Goal: Information Seeking & Learning: Learn about a topic

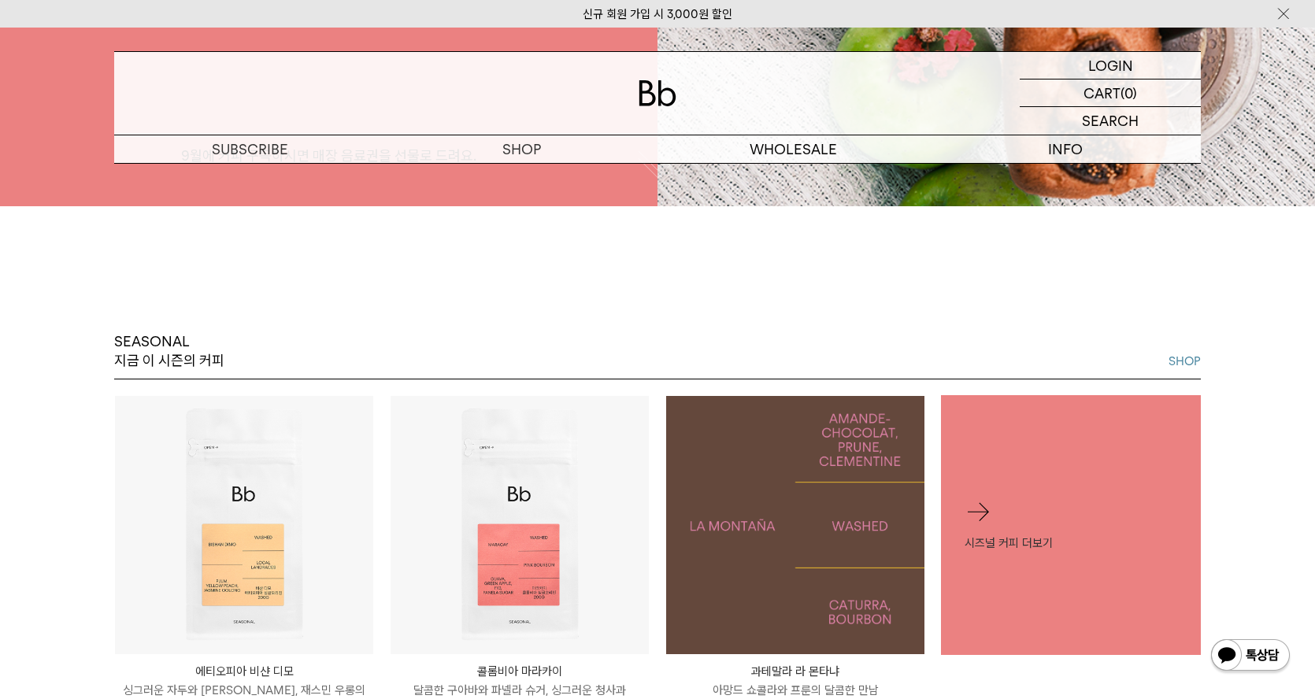
scroll to position [845, 0]
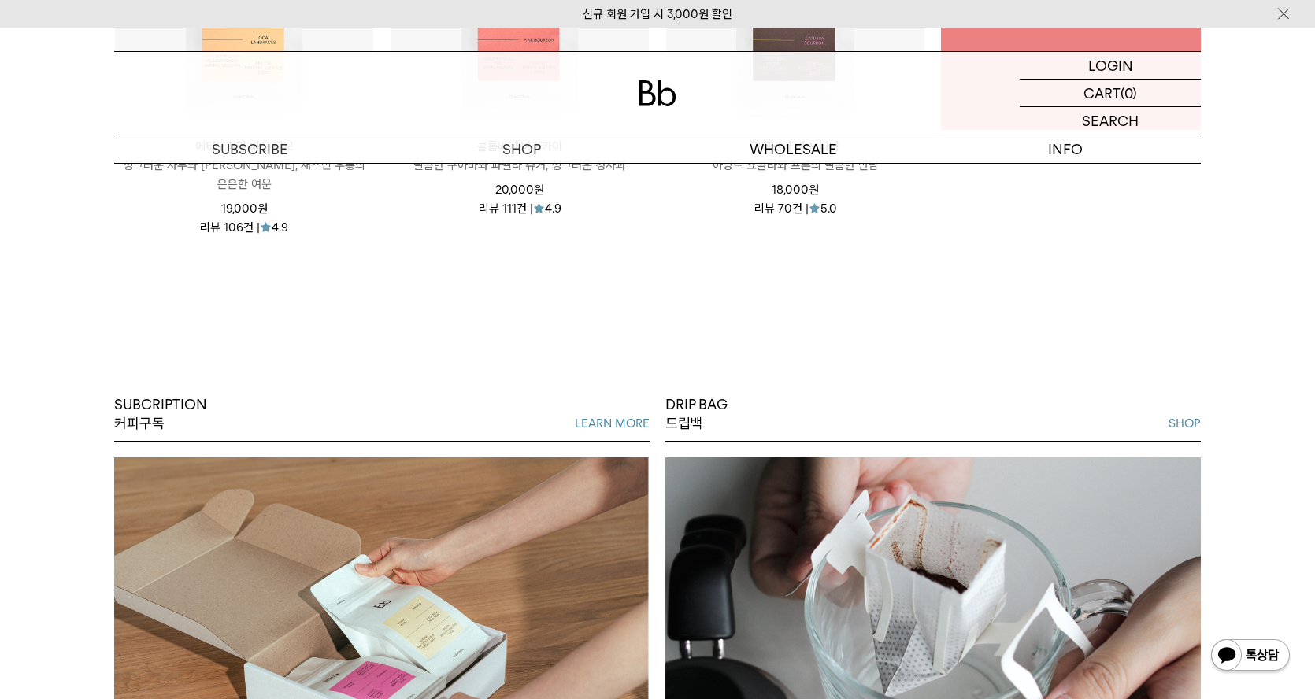
scroll to position [1188, 0]
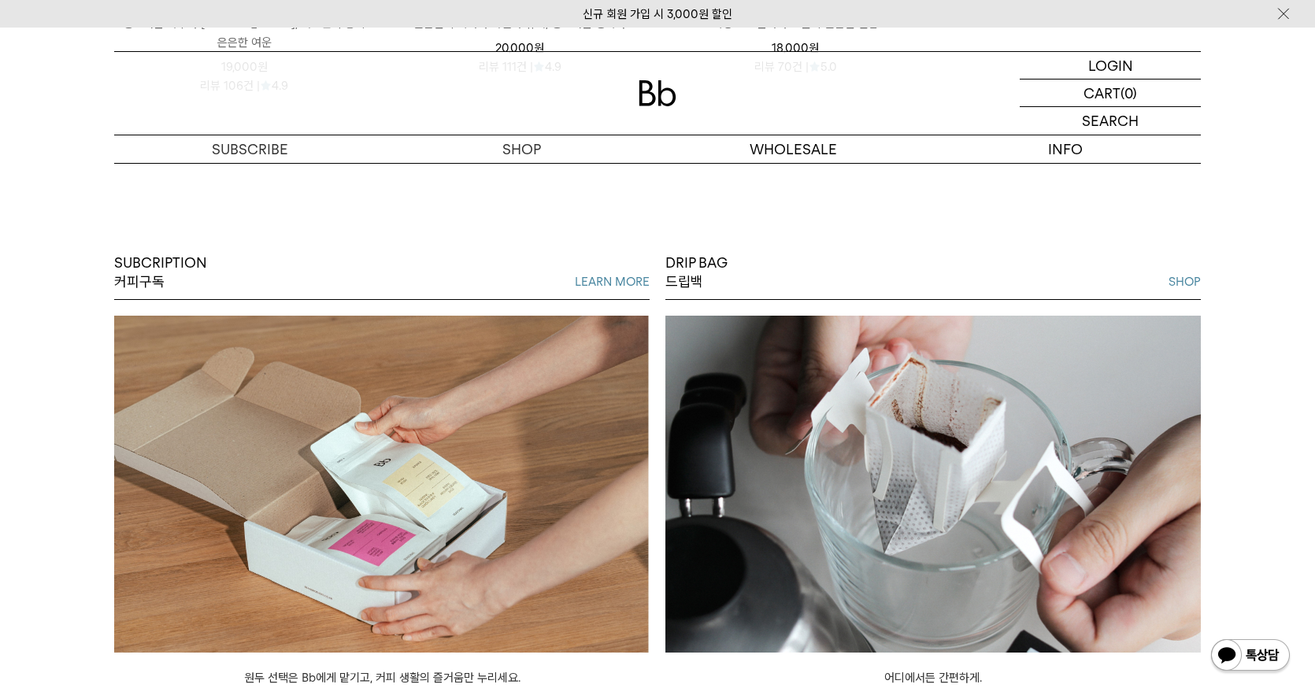
click at [503, 452] on img at bounding box center [382, 484] width 536 height 337
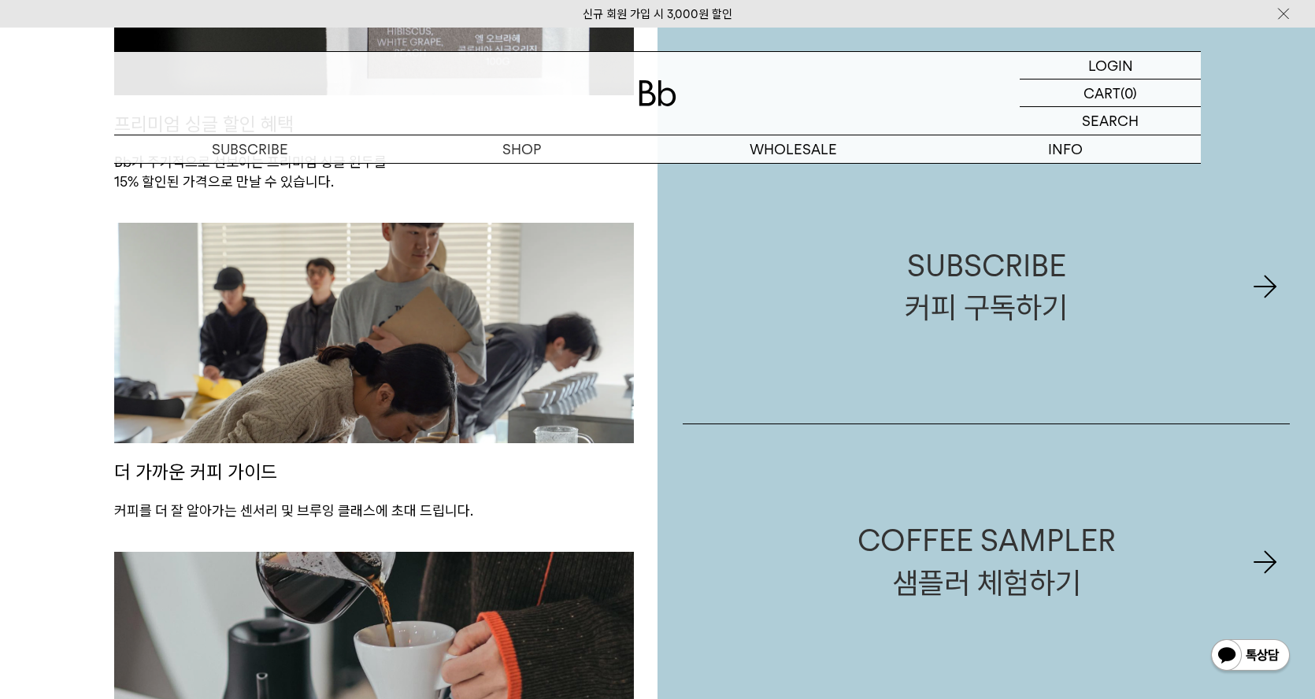
scroll to position [1874, 0]
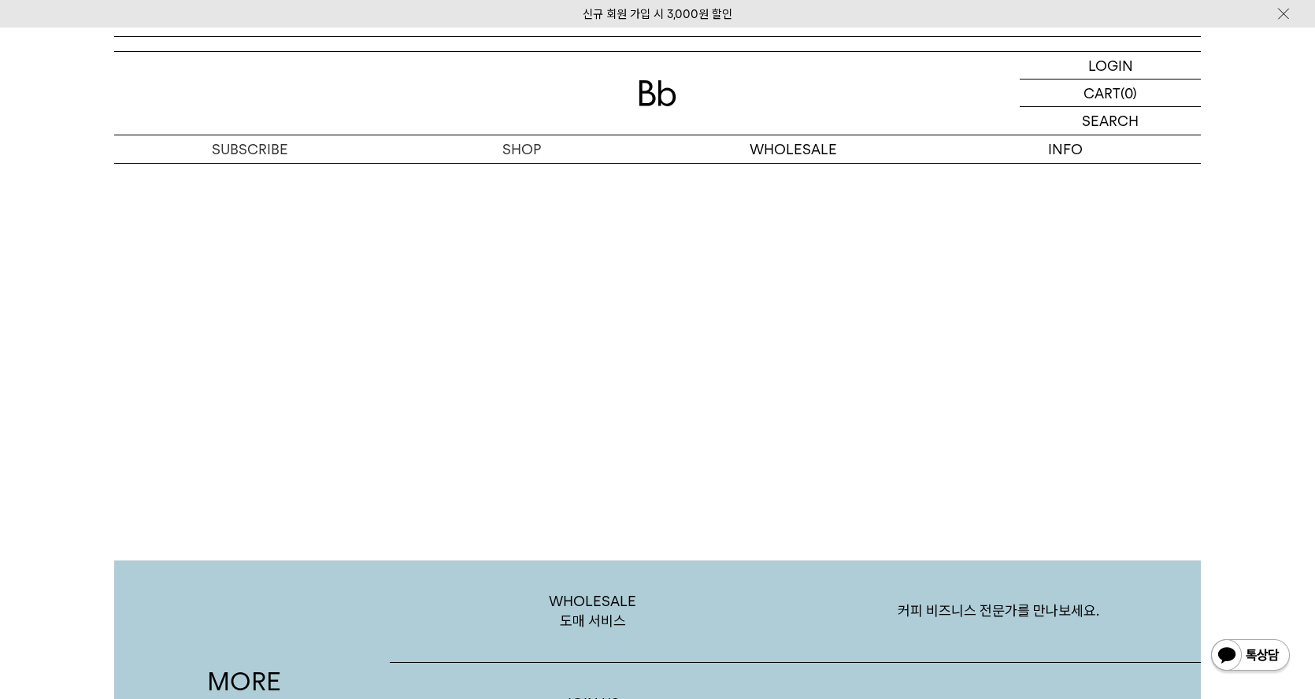
scroll to position [2438, 0]
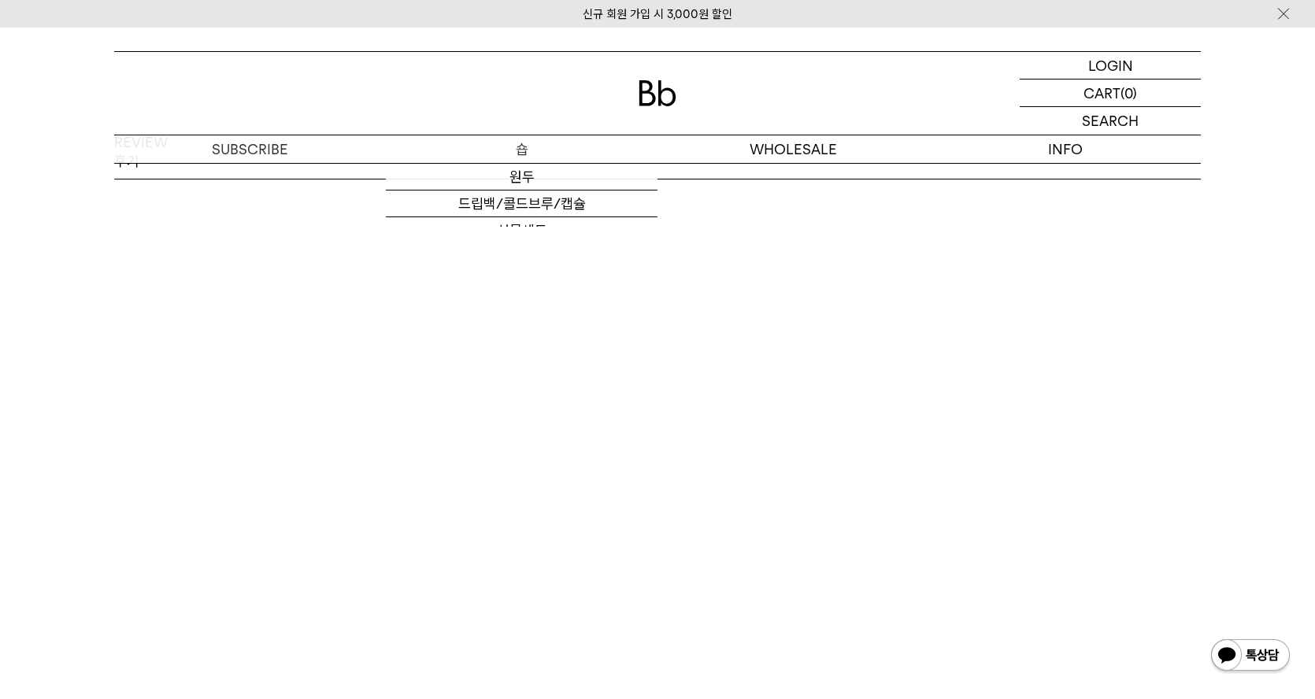
click at [521, 154] on p "숍" at bounding box center [522, 149] width 272 height 28
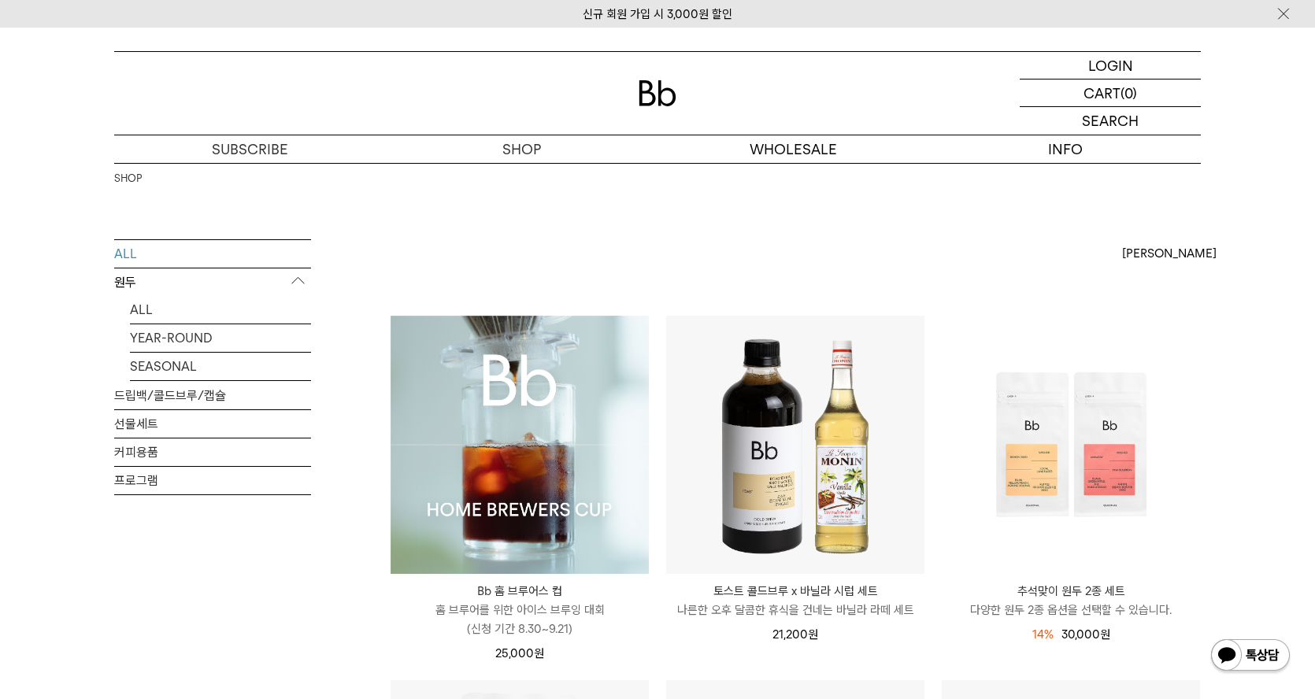
click at [616, 484] on img at bounding box center [520, 445] width 258 height 258
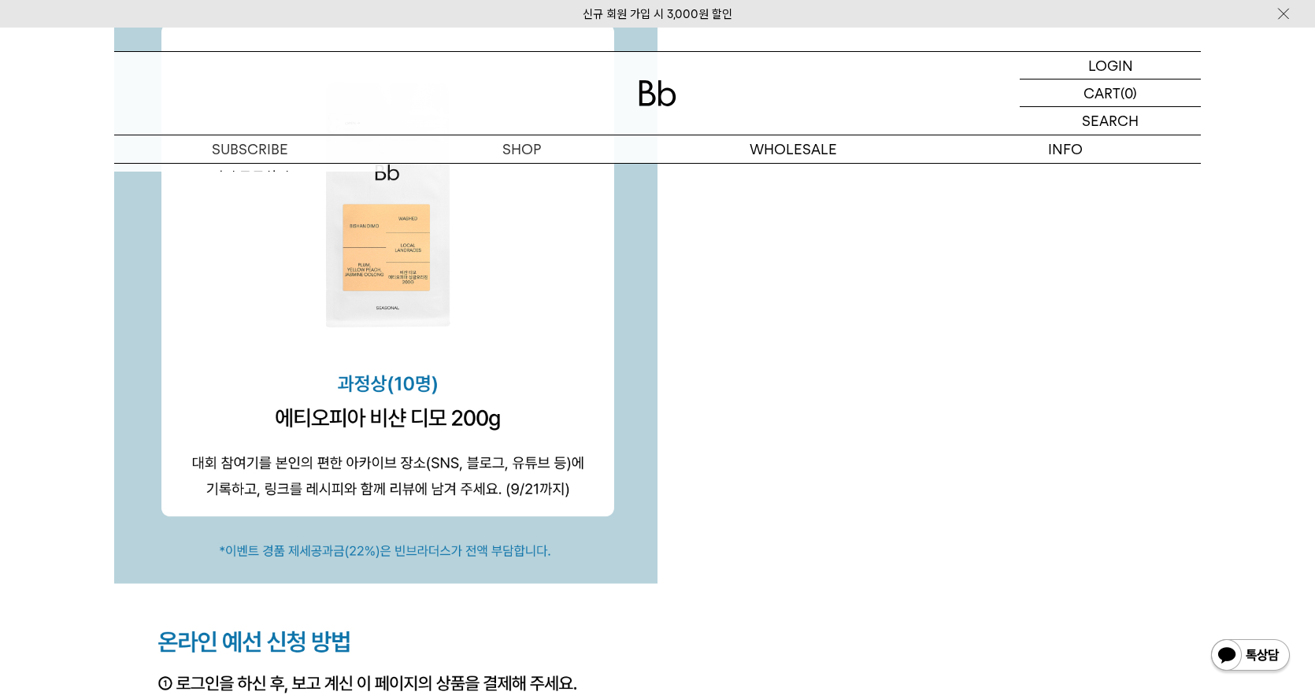
scroll to position [5415, 0]
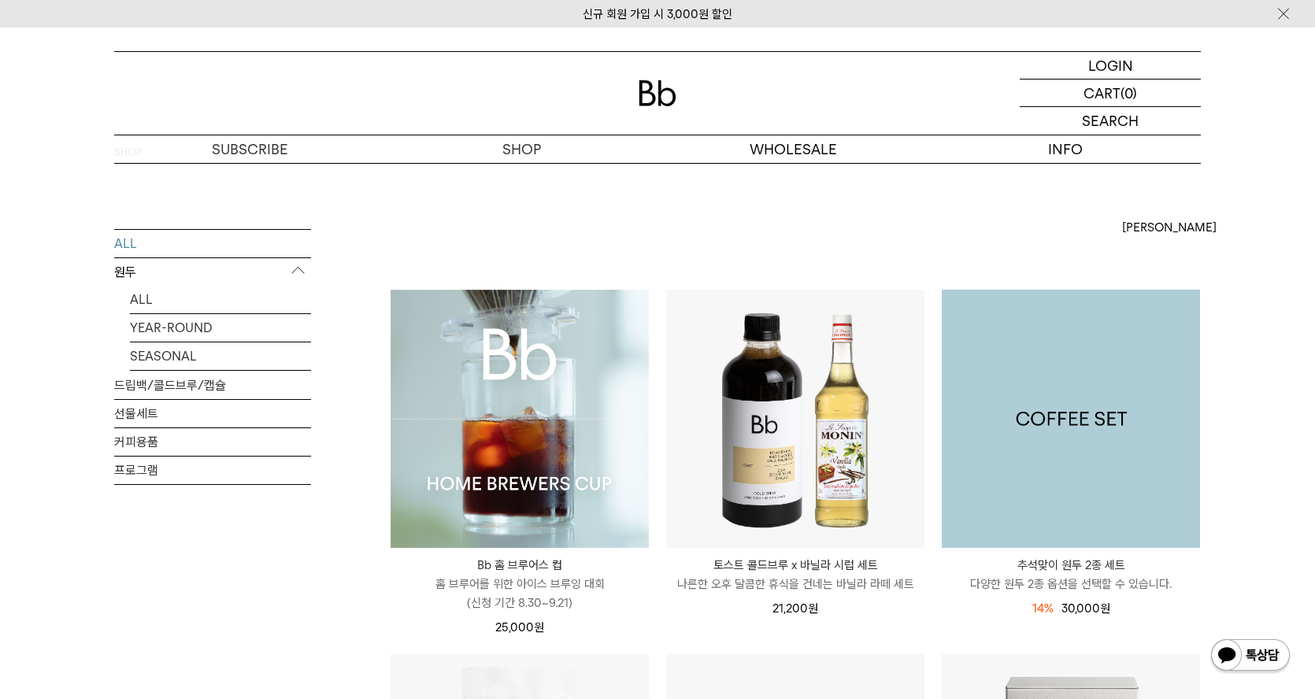
scroll to position [71, 0]
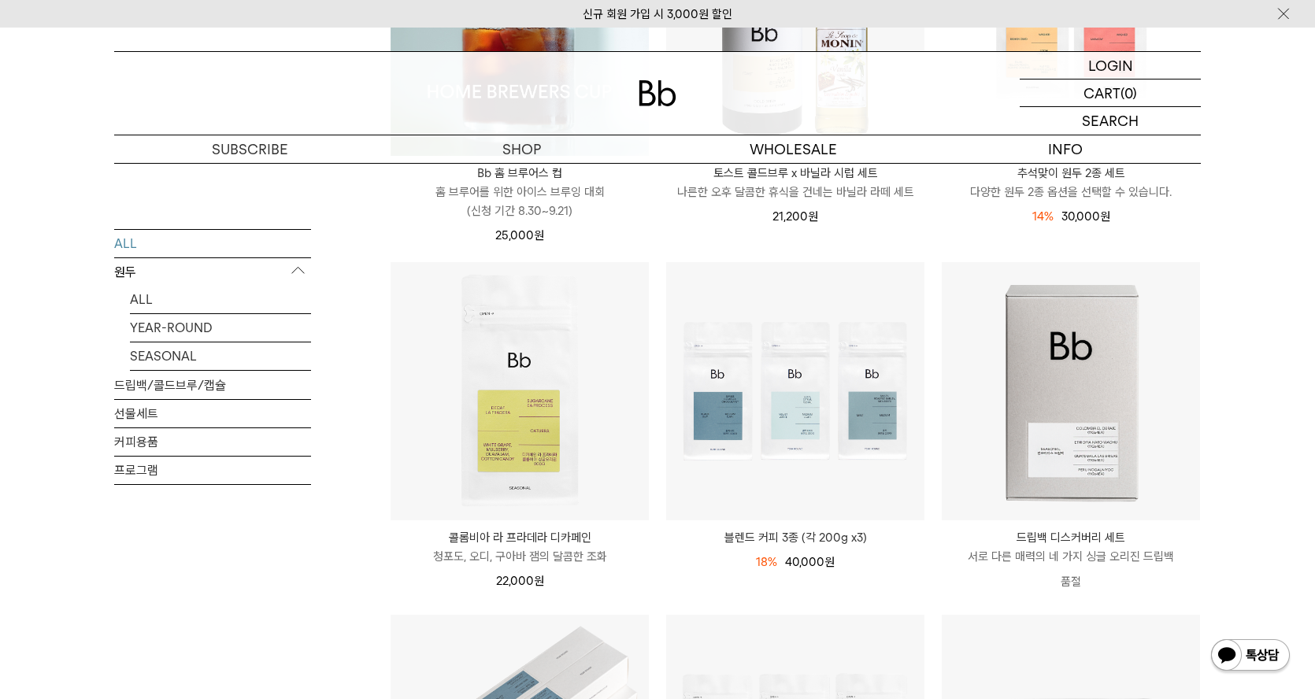
scroll to position [98, 0]
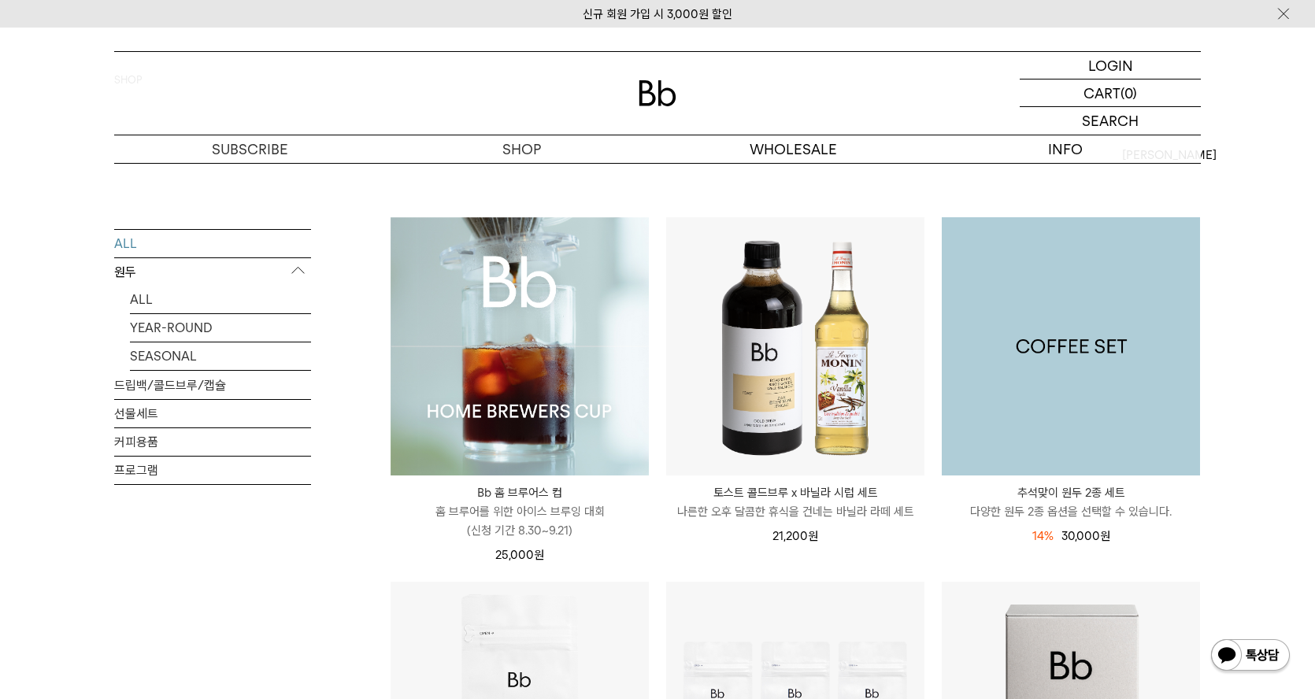
click at [1111, 353] on img at bounding box center [1071, 346] width 258 height 258
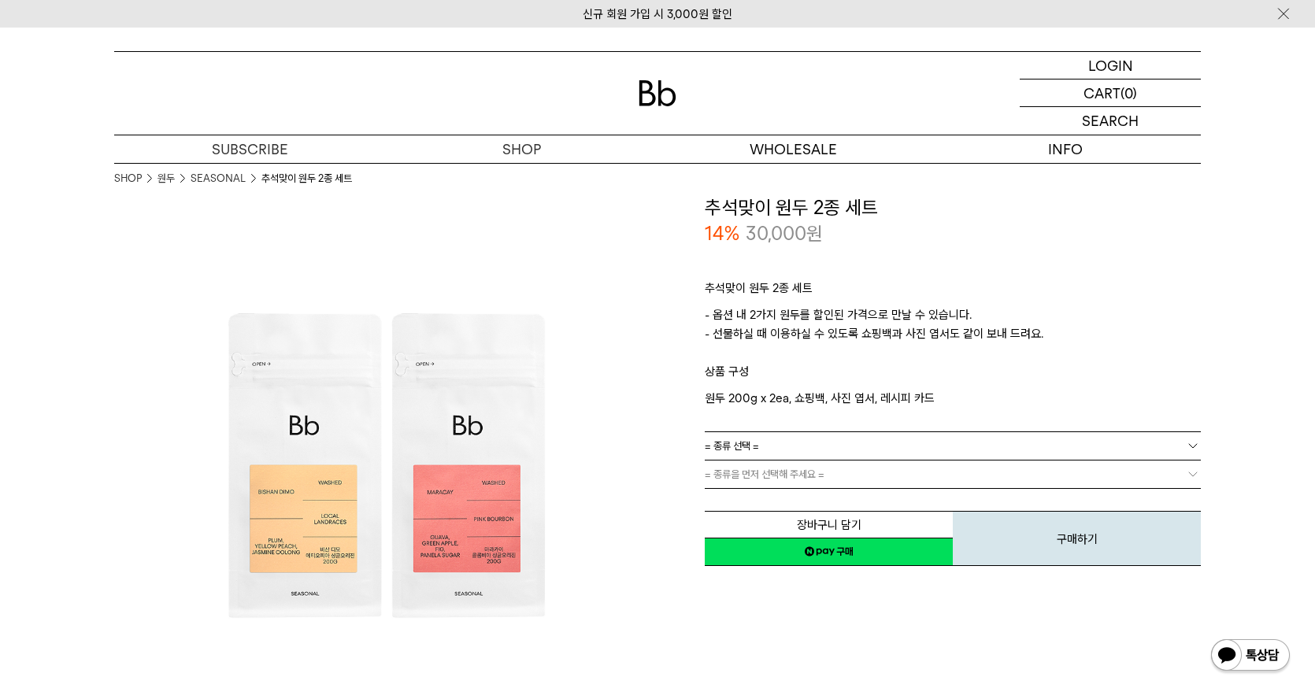
click at [855, 442] on link "= 종류 선택 =" at bounding box center [953, 446] width 496 height 28
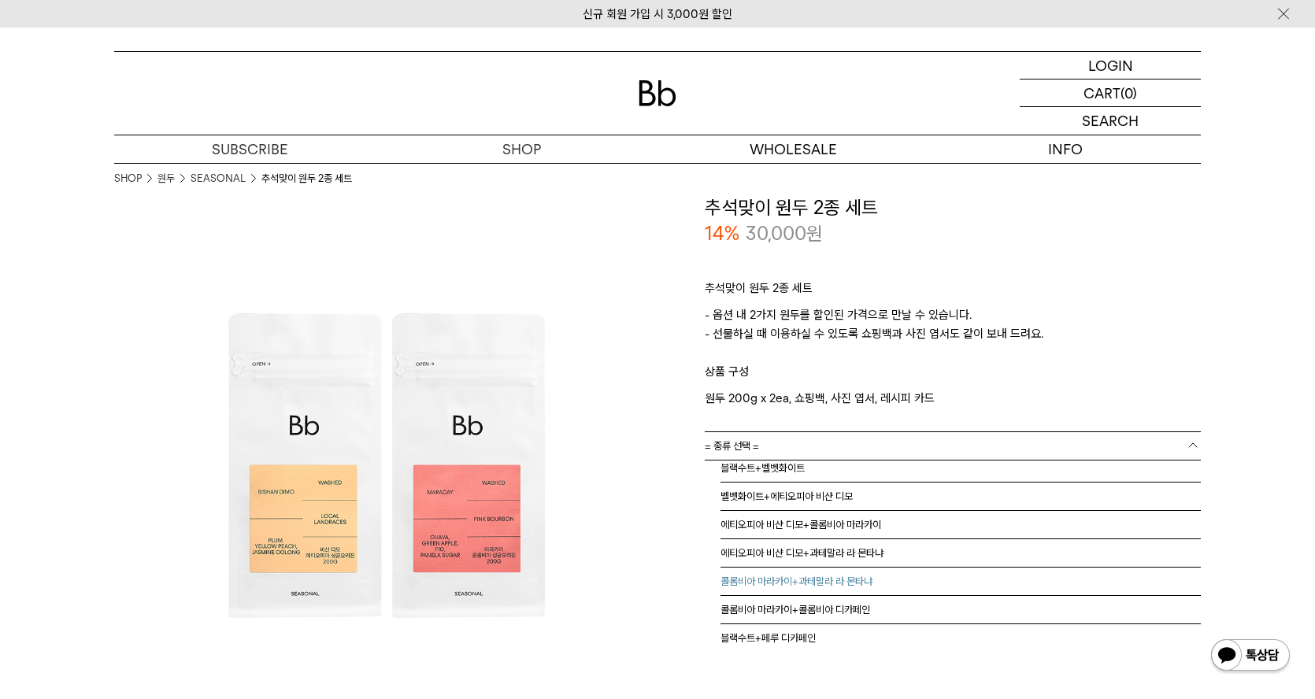
scroll to position [39, 0]
click at [905, 572] on li "콜롬비아 마라카이+콜롬비아 디카페인" at bounding box center [961, 578] width 481 height 28
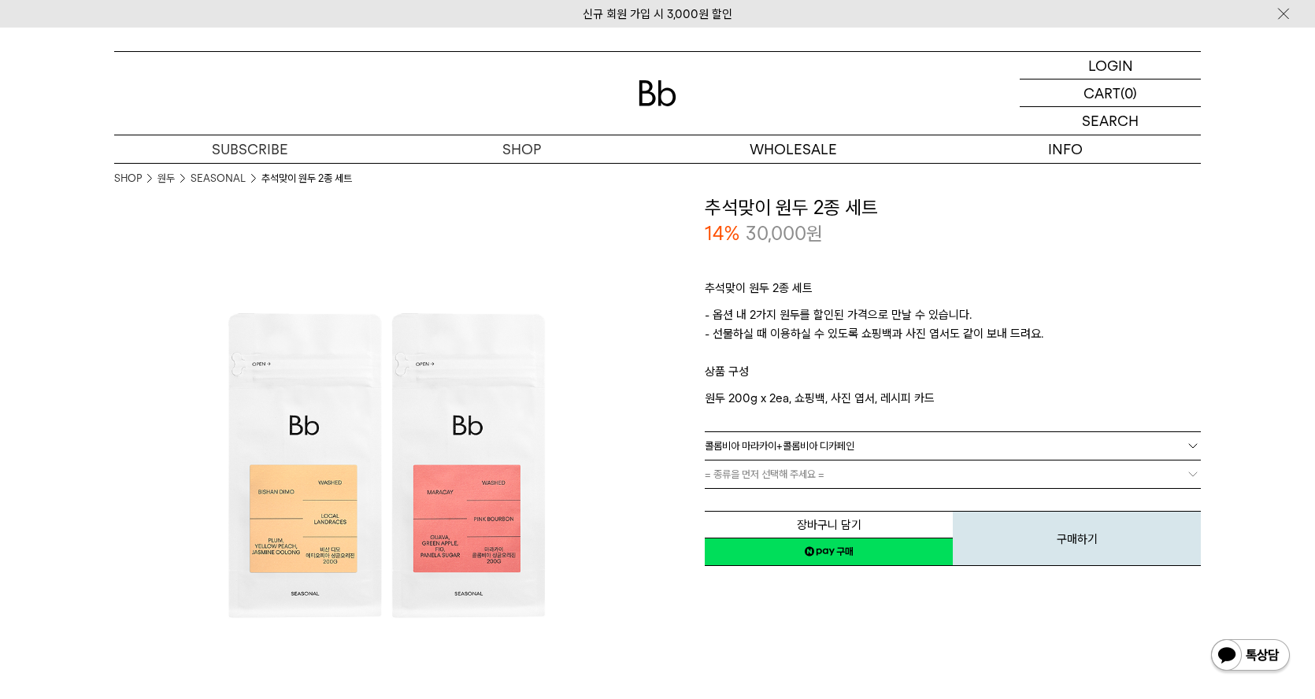
scroll to position [0, 0]
click at [852, 479] on link "= 분쇄도 선택 =" at bounding box center [953, 475] width 496 height 28
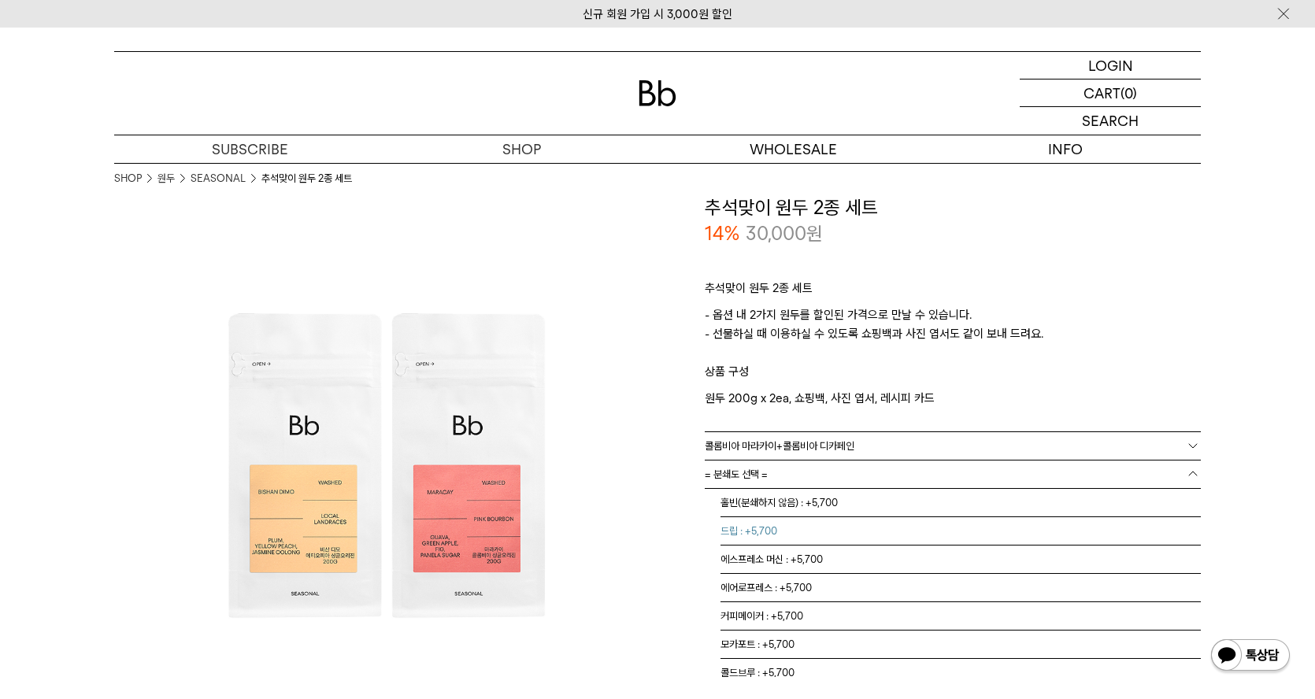
click at [880, 528] on li "드립 : +5,700" at bounding box center [961, 532] width 481 height 28
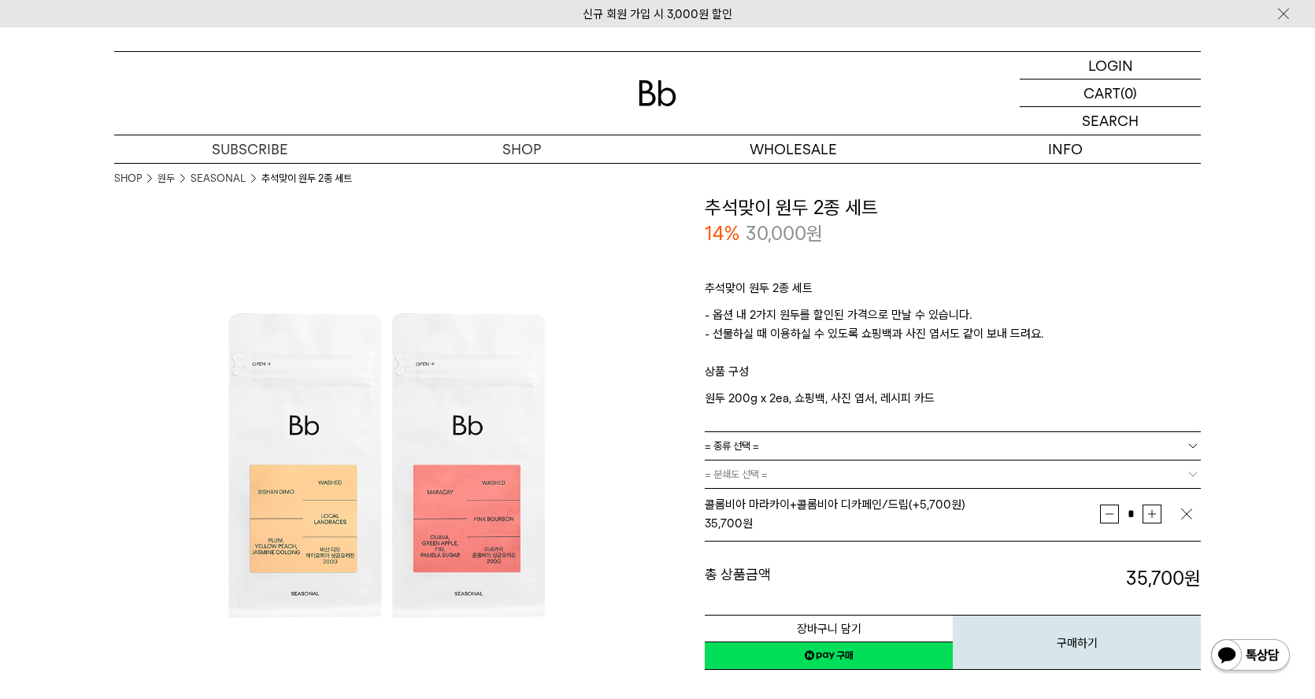
click at [889, 554] on div "총 상품금액 35,700 원 총 할인금액 총 상품금액 35,700 원" at bounding box center [953, 567] width 496 height 50
click at [950, 562] on div "총 상품금액 35,700 원 총 할인금액 총 상품금액 35,700 원" at bounding box center [953, 567] width 496 height 50
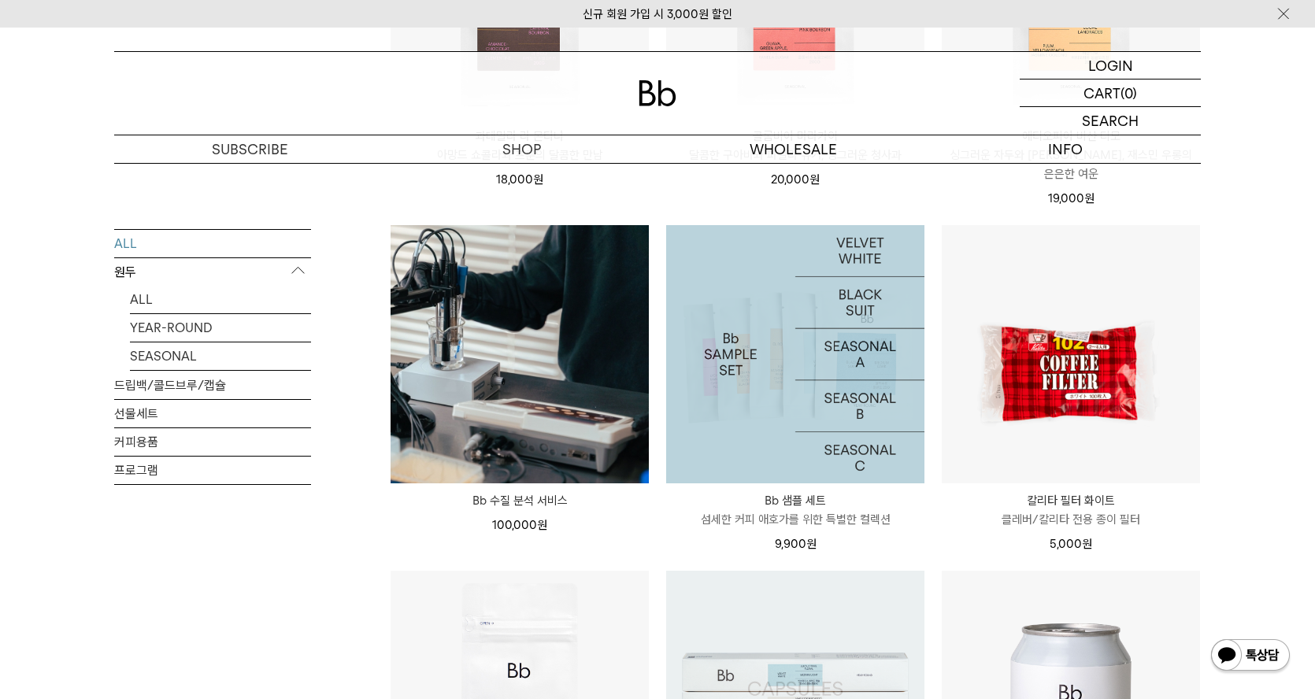
scroll to position [1377, 0]
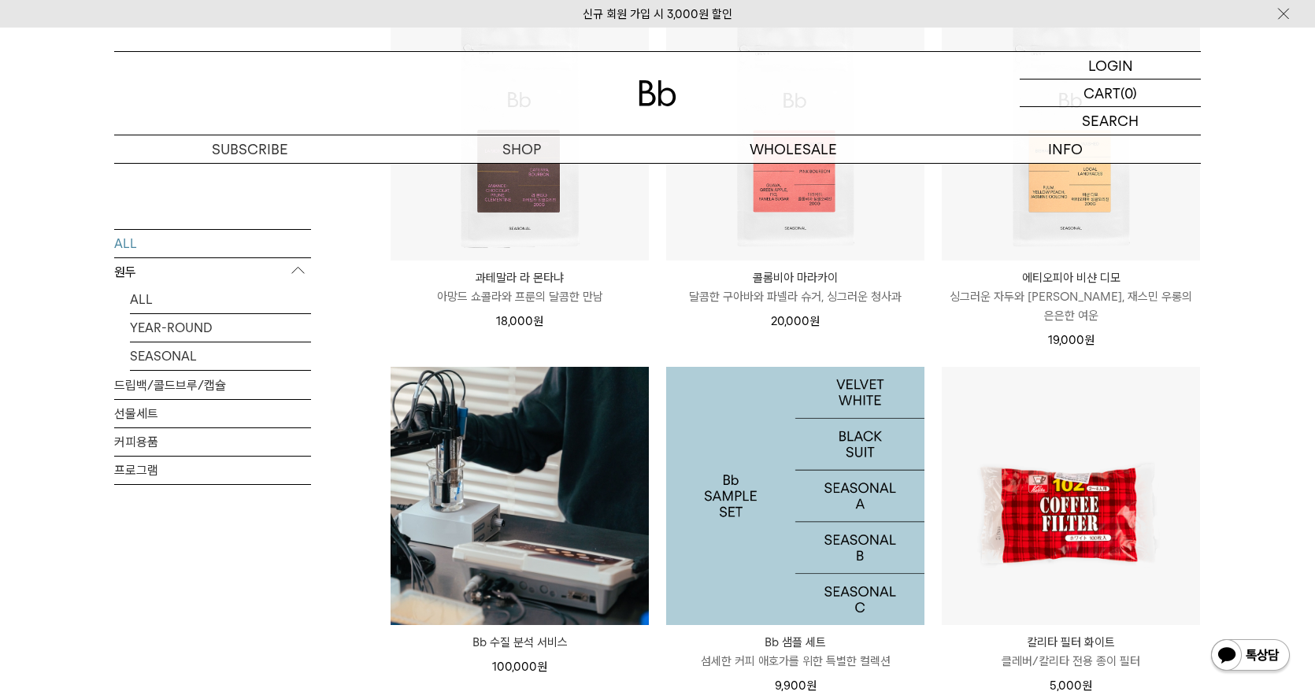
click at [825, 456] on img at bounding box center [795, 496] width 258 height 258
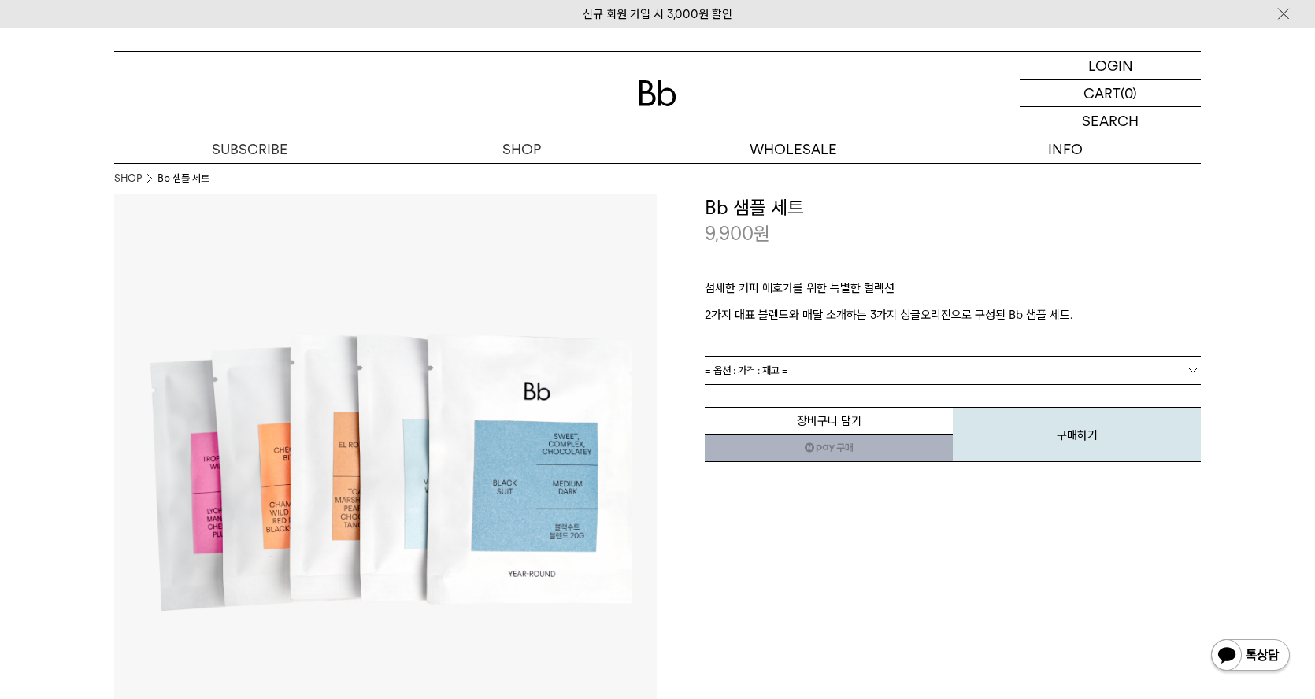
click at [870, 534] on div "**********" at bounding box center [930, 467] width 544 height 544
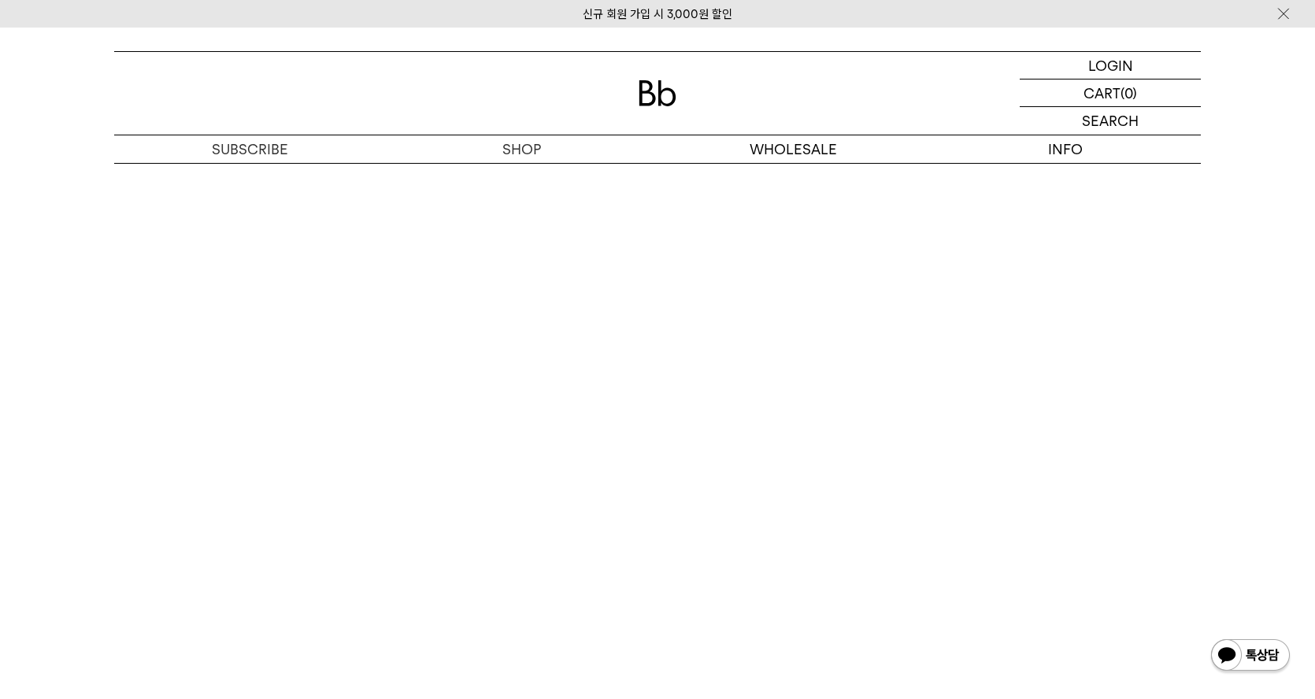
scroll to position [3466, 0]
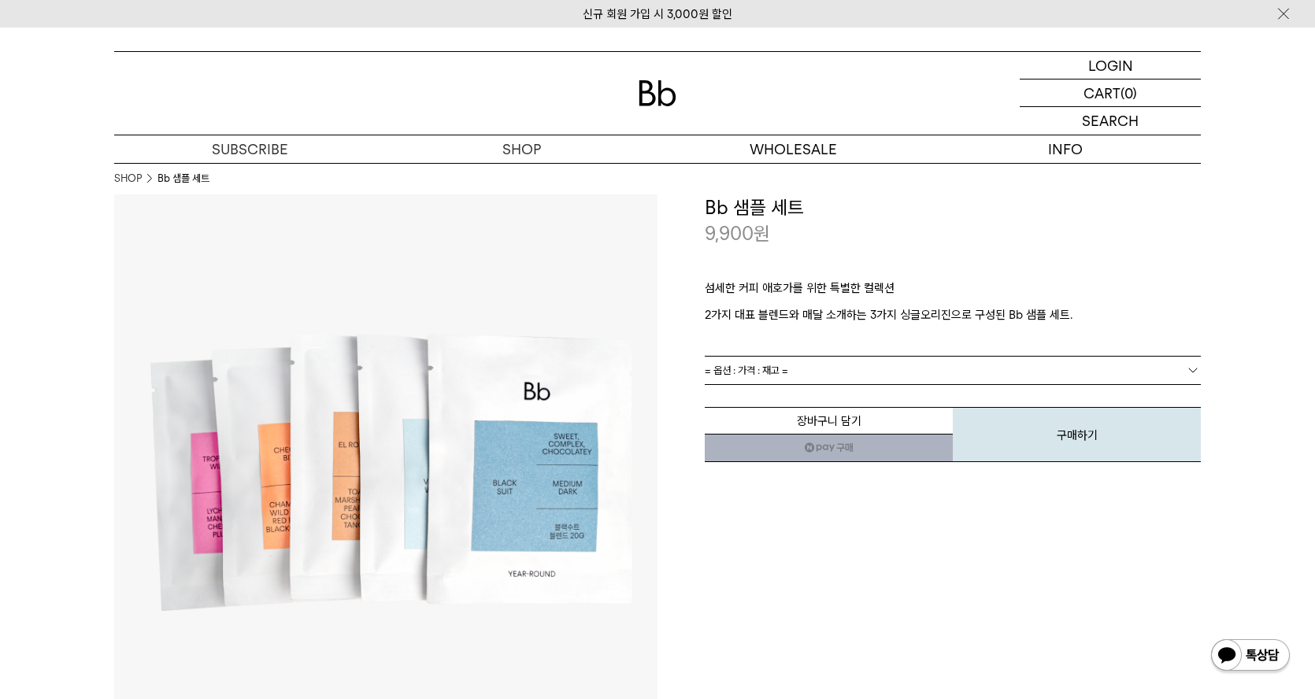
click at [1023, 379] on link "= 옵션 : 가격 : 재고 =" at bounding box center [953, 371] width 496 height 28
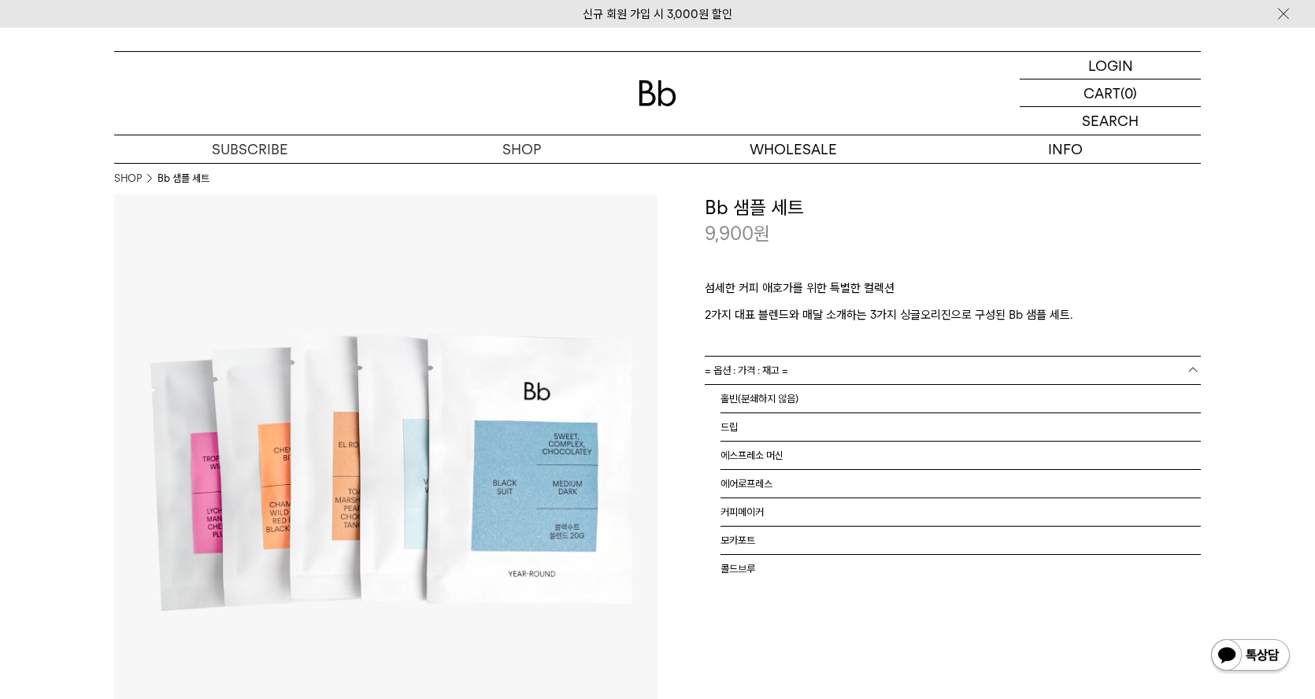
click at [1030, 375] on link "= 옵션 : 가격 : 재고 =" at bounding box center [953, 371] width 496 height 28
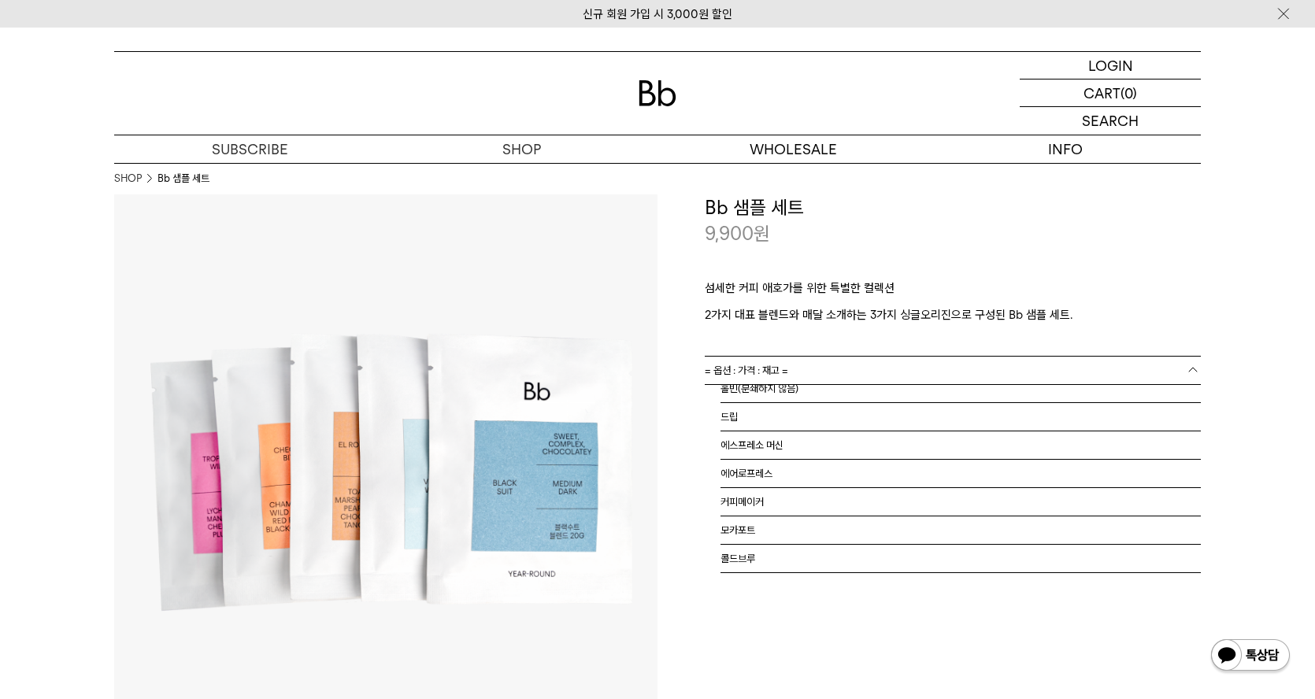
click at [1024, 361] on link "= 옵션 : 가격 : 재고 =" at bounding box center [953, 371] width 496 height 28
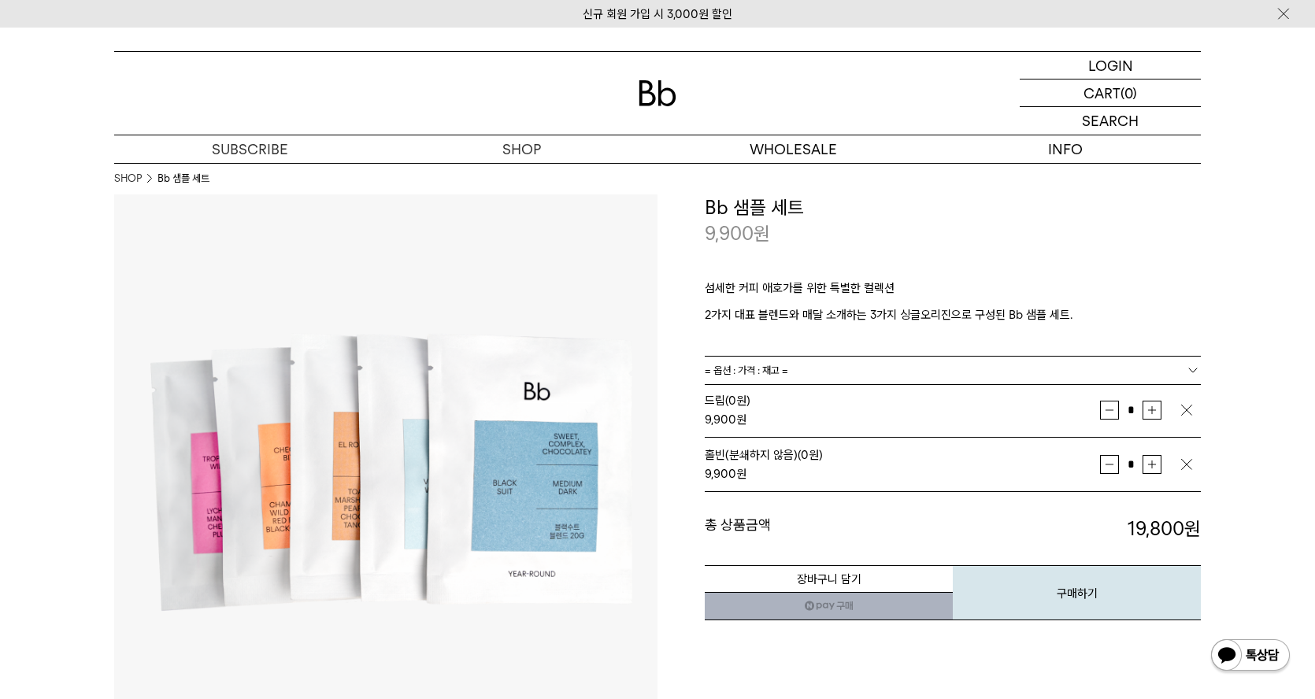
click at [1196, 410] on td at bounding box center [1190, 410] width 22 height 39
click at [1193, 406] on img "button" at bounding box center [1187, 411] width 16 height 16
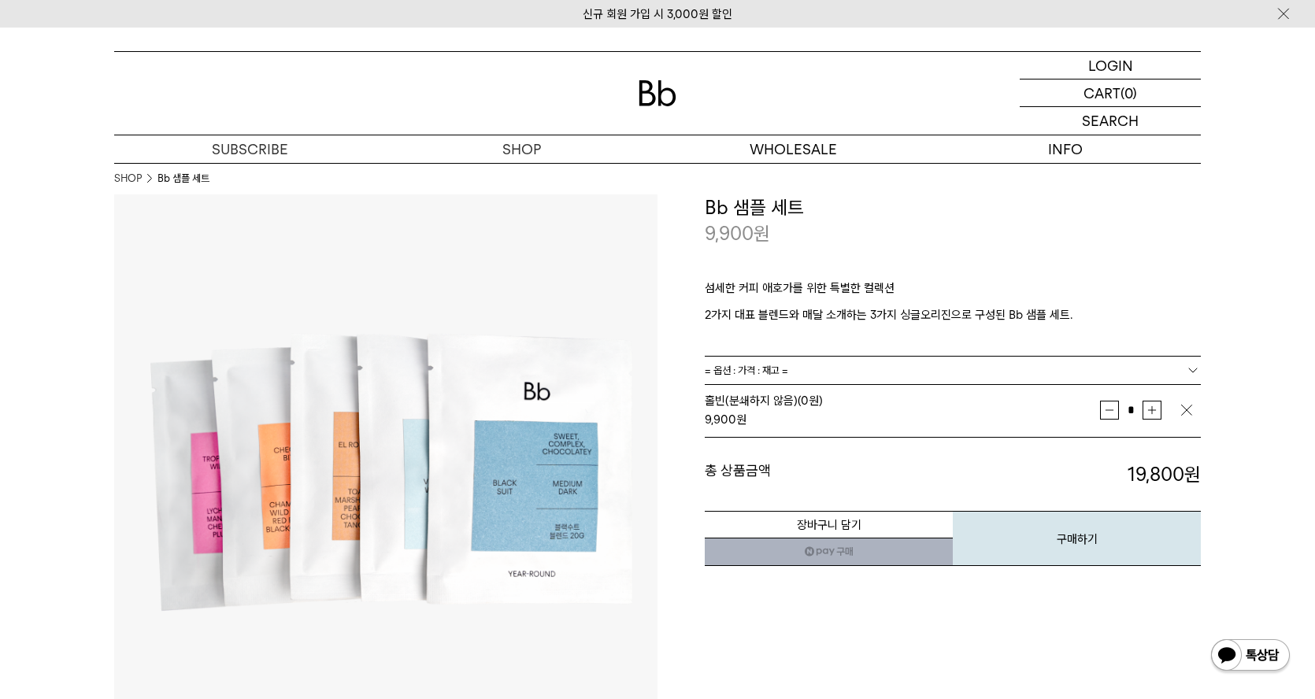
click at [1192, 407] on img "button" at bounding box center [1187, 411] width 16 height 16
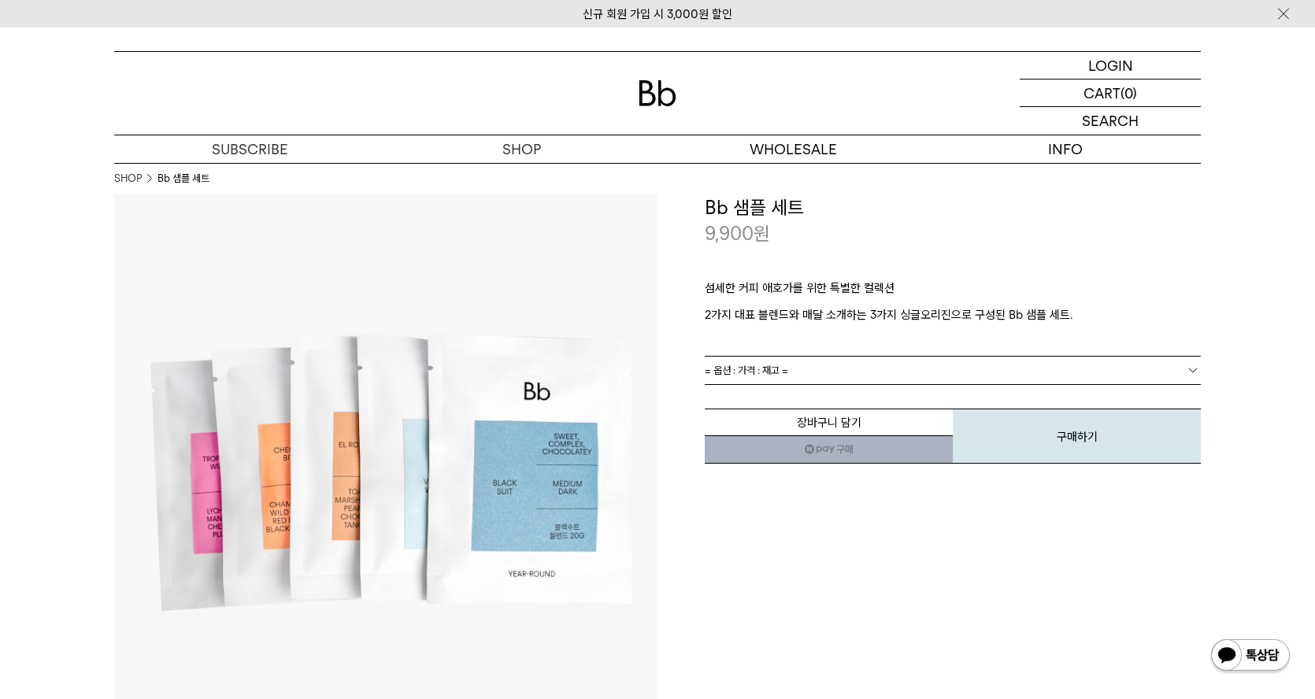
click at [488, 489] on img at bounding box center [386, 467] width 544 height 544
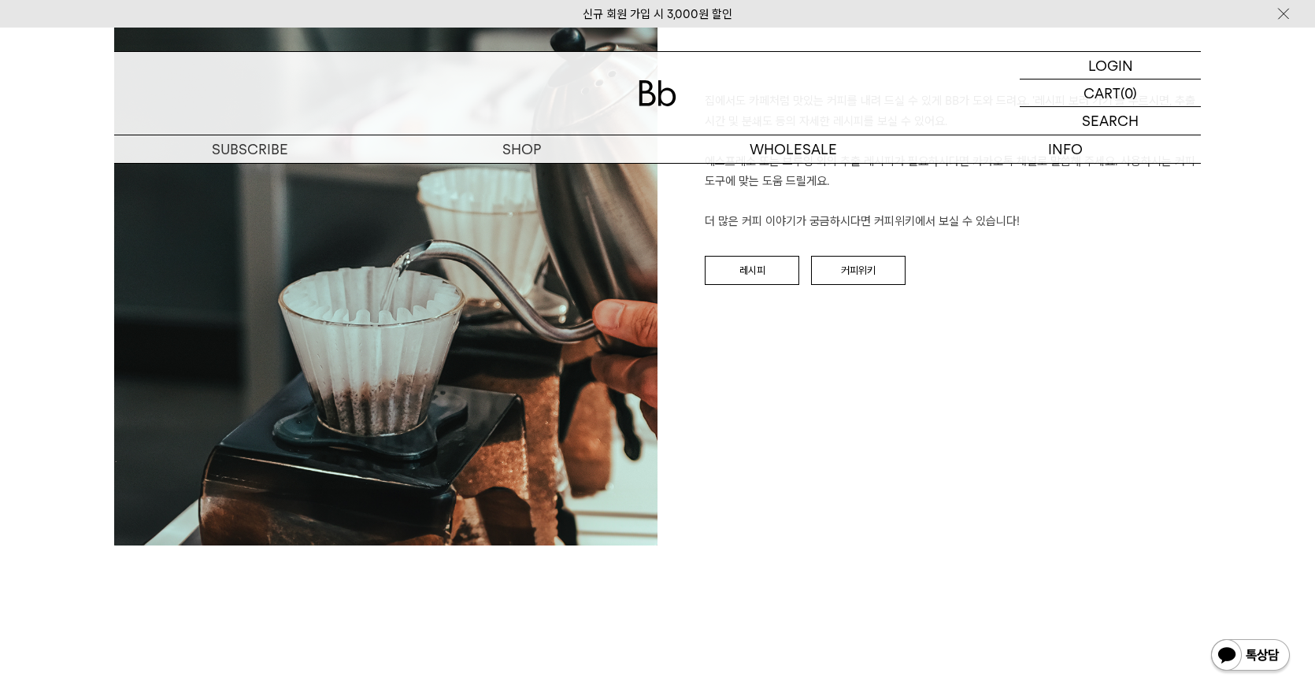
scroll to position [1855, 0]
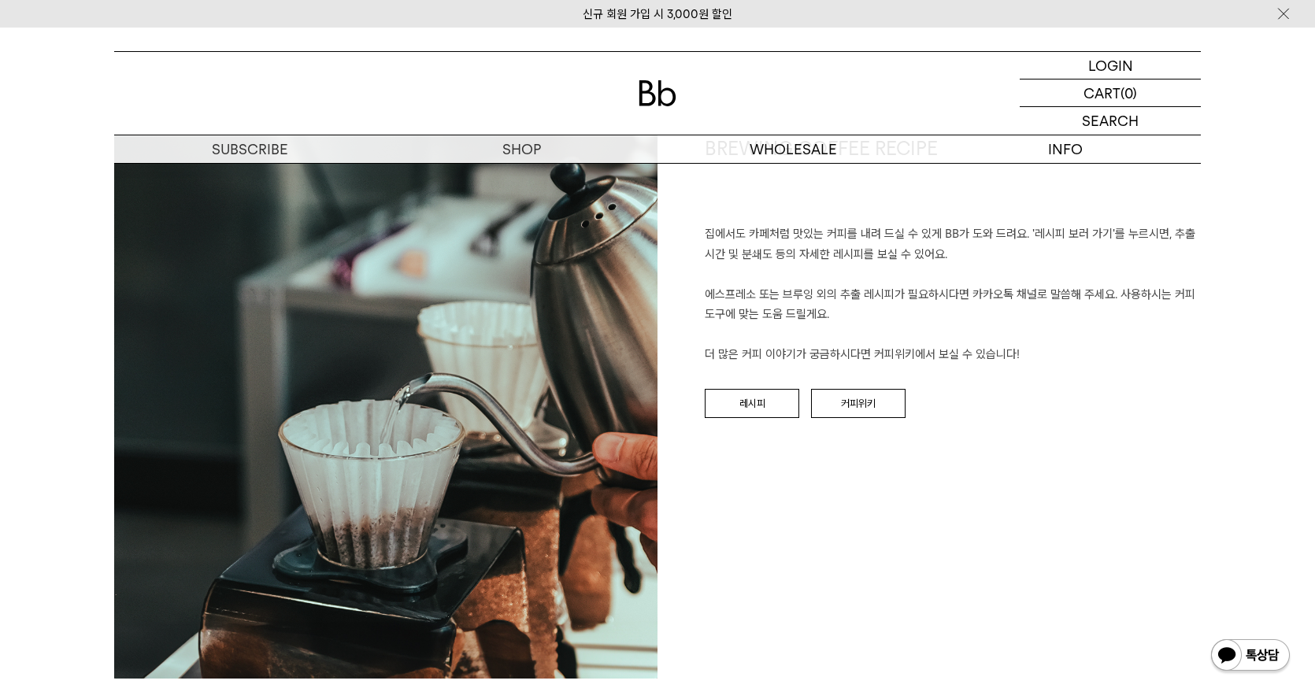
click at [748, 551] on div "BREWING COFFEE RECIPE 집에서도 카페처럼 맛있는 커피를 내려 드실 ﻿수 있게 BB가 도와 드려요. '레시피 보러 가기'를 누르…" at bounding box center [930, 414] width 544 height 558
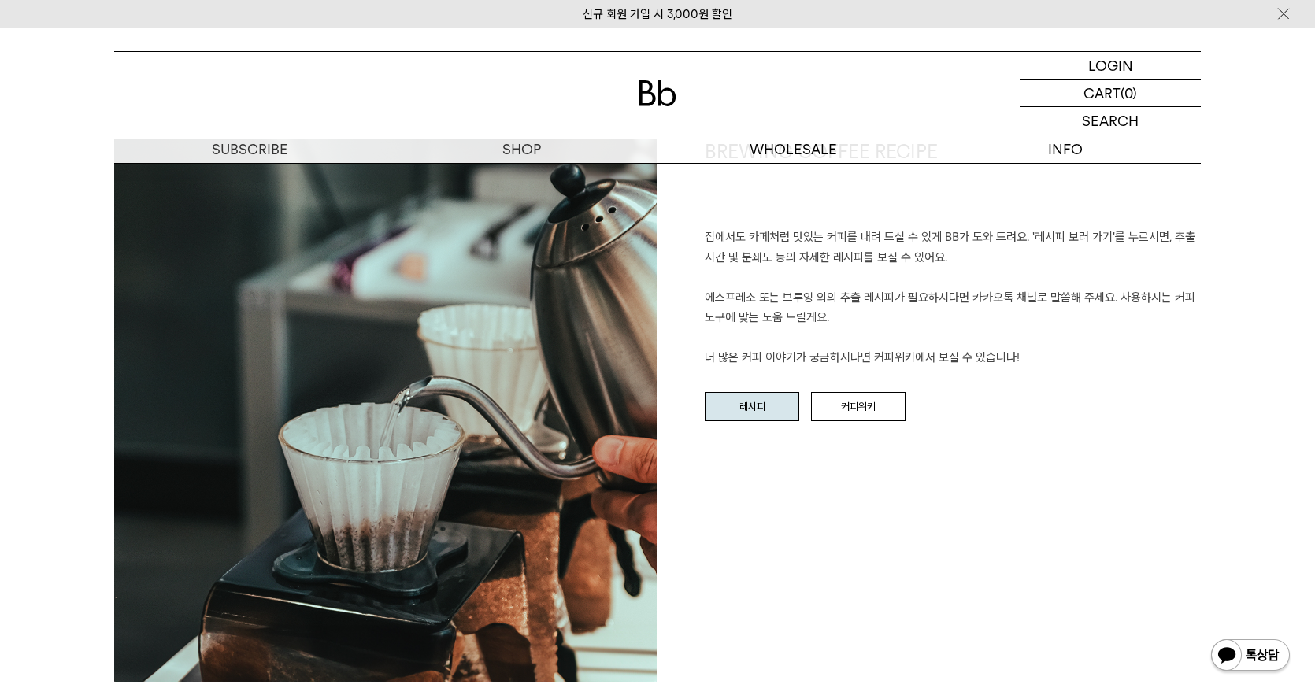
click at [763, 399] on link "레시피" at bounding box center [752, 407] width 95 height 30
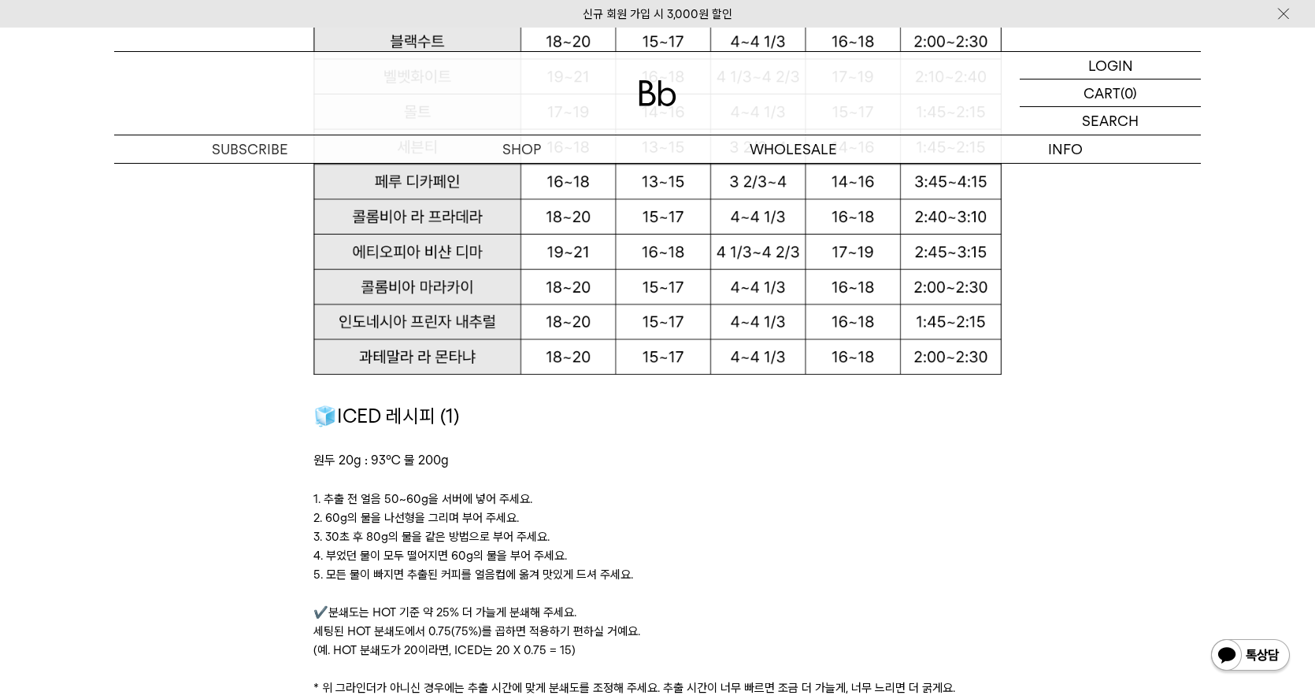
scroll to position [2176, 0]
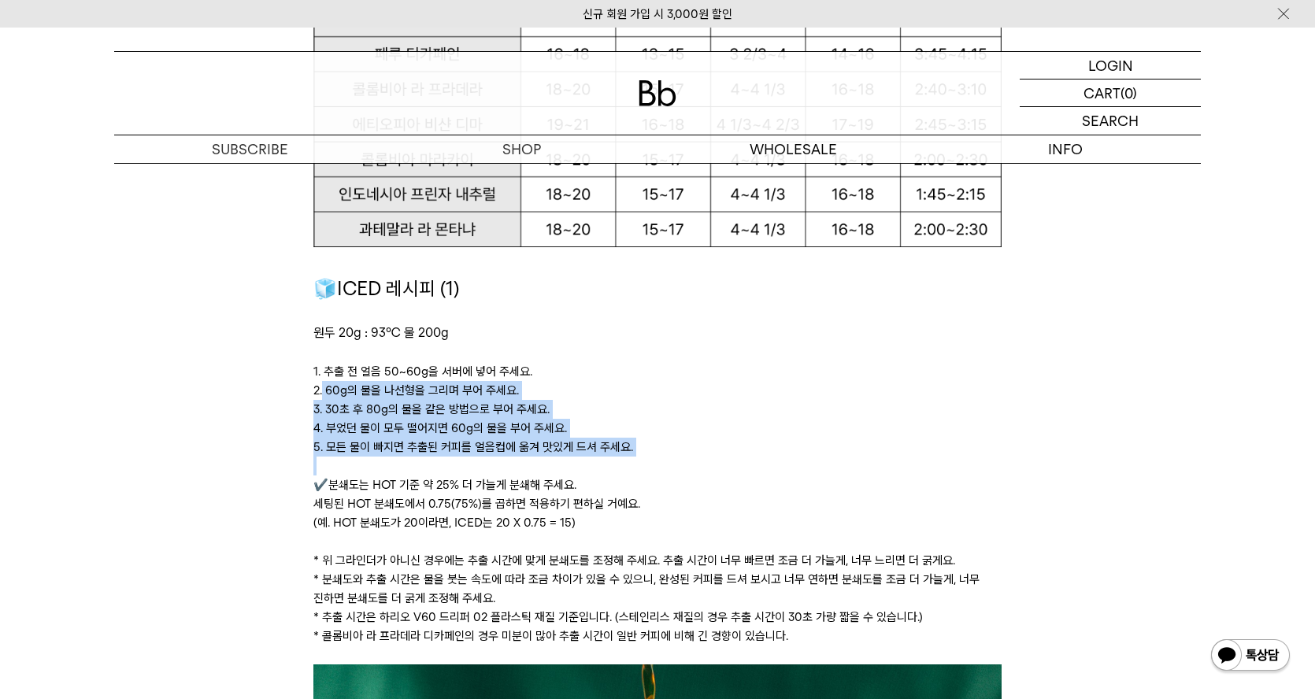
drag, startPoint x: 325, startPoint y: 386, endPoint x: 703, endPoint y: 458, distance: 385.0
click at [703, 458] on div "🧊ICED 레시피 (1) 원두 20g : 93℃ 물 200g ﻿ 1. 추출 전 얼음 50~60g을 서버에 넣어 주세요. 2. 60g의 물을 나…" at bounding box center [658, 469] width 688 height 391
click at [707, 460] on p at bounding box center [658, 466] width 688 height 19
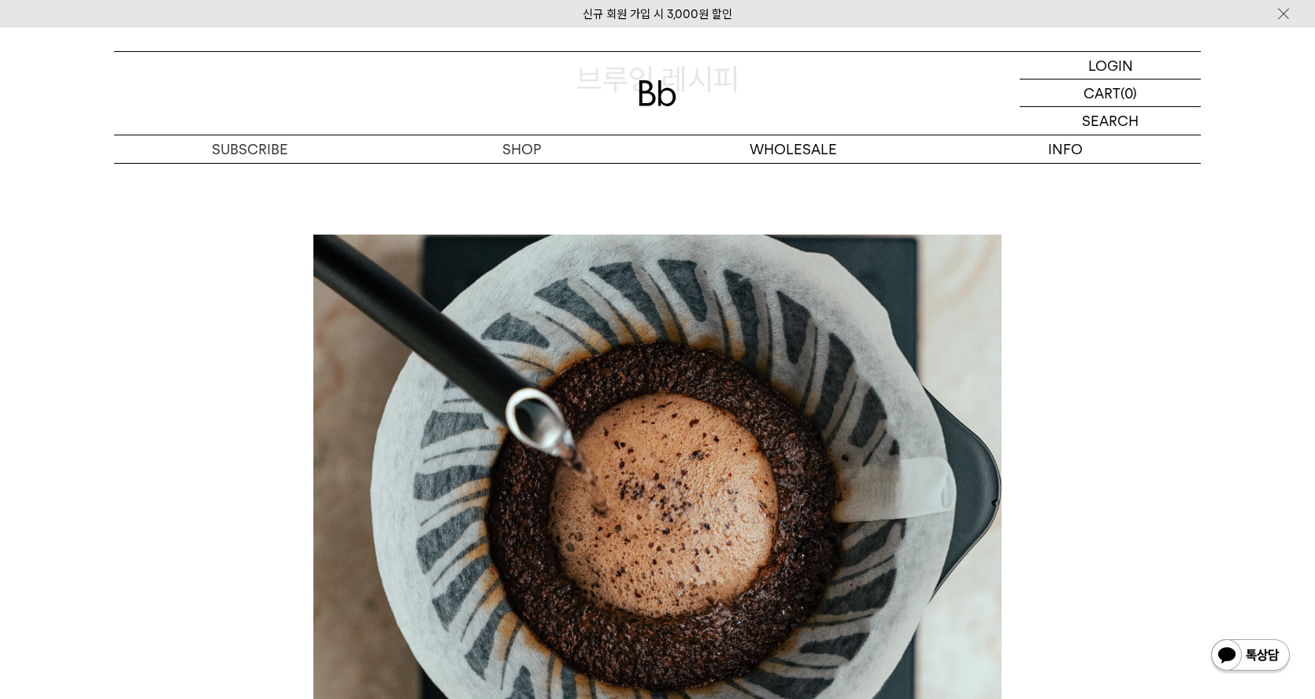
scroll to position [0, 0]
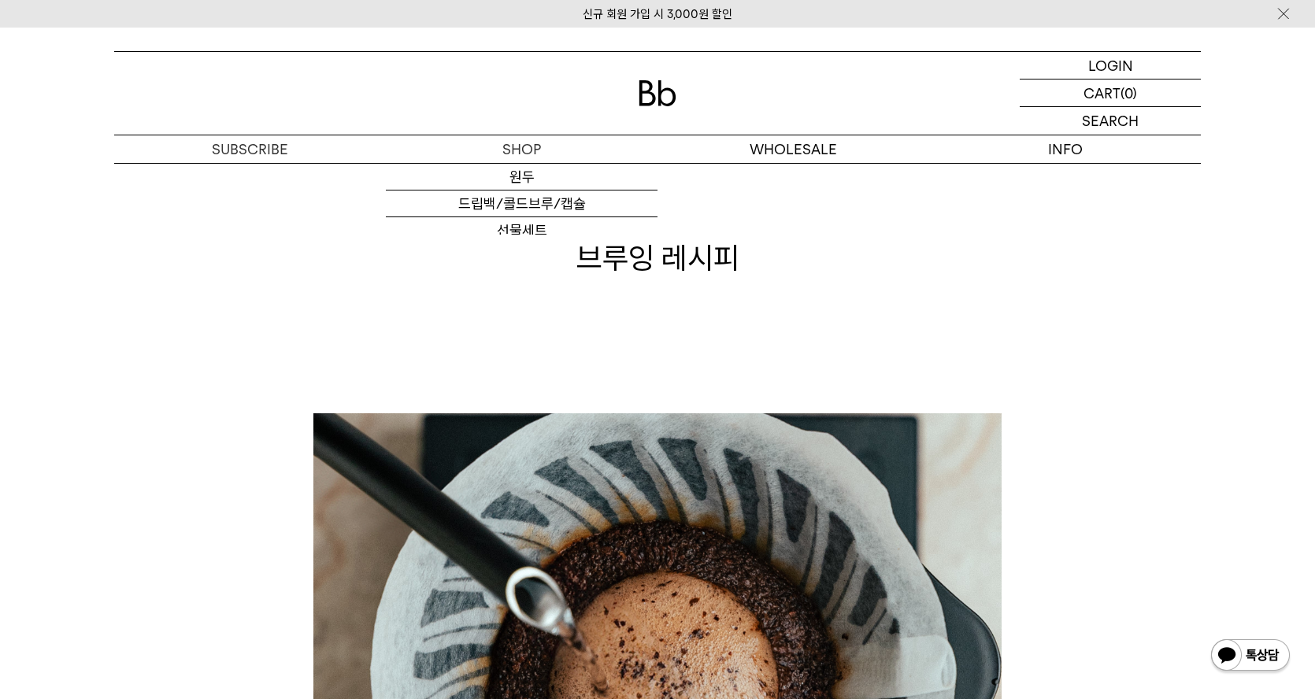
click at [662, 107] on div at bounding box center [657, 93] width 1087 height 83
click at [660, 95] on img at bounding box center [658, 93] width 38 height 26
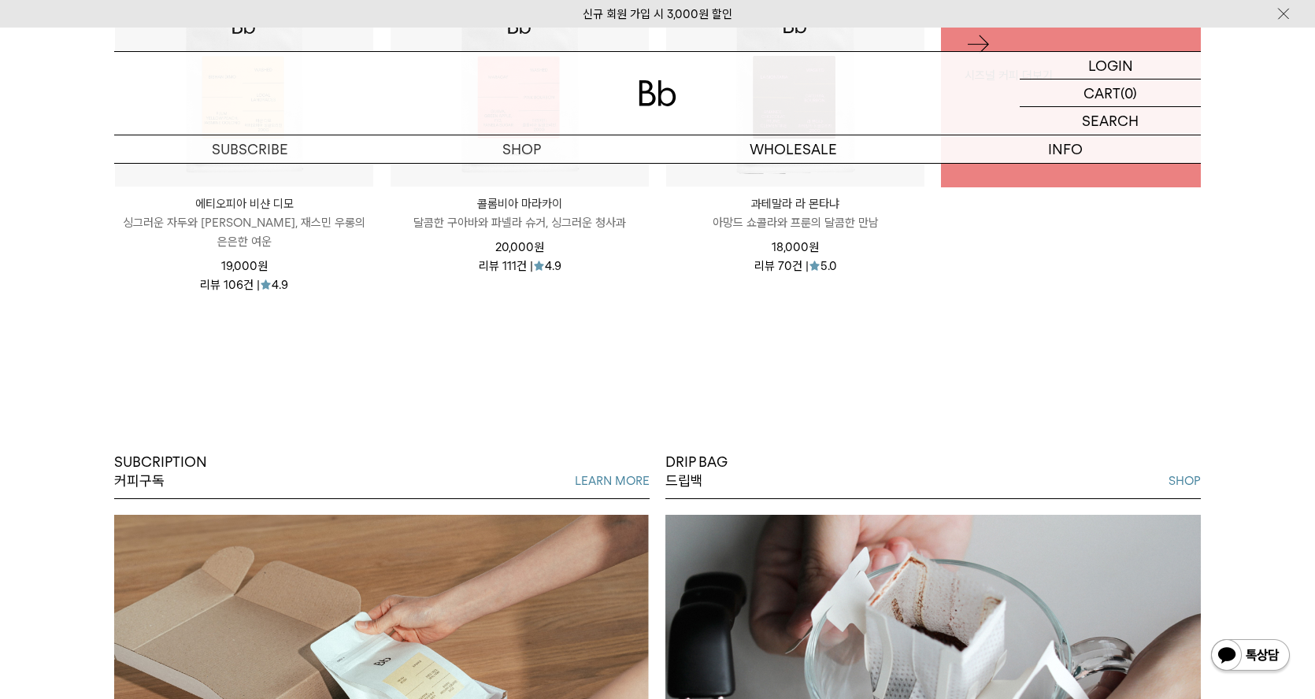
scroll to position [1523, 0]
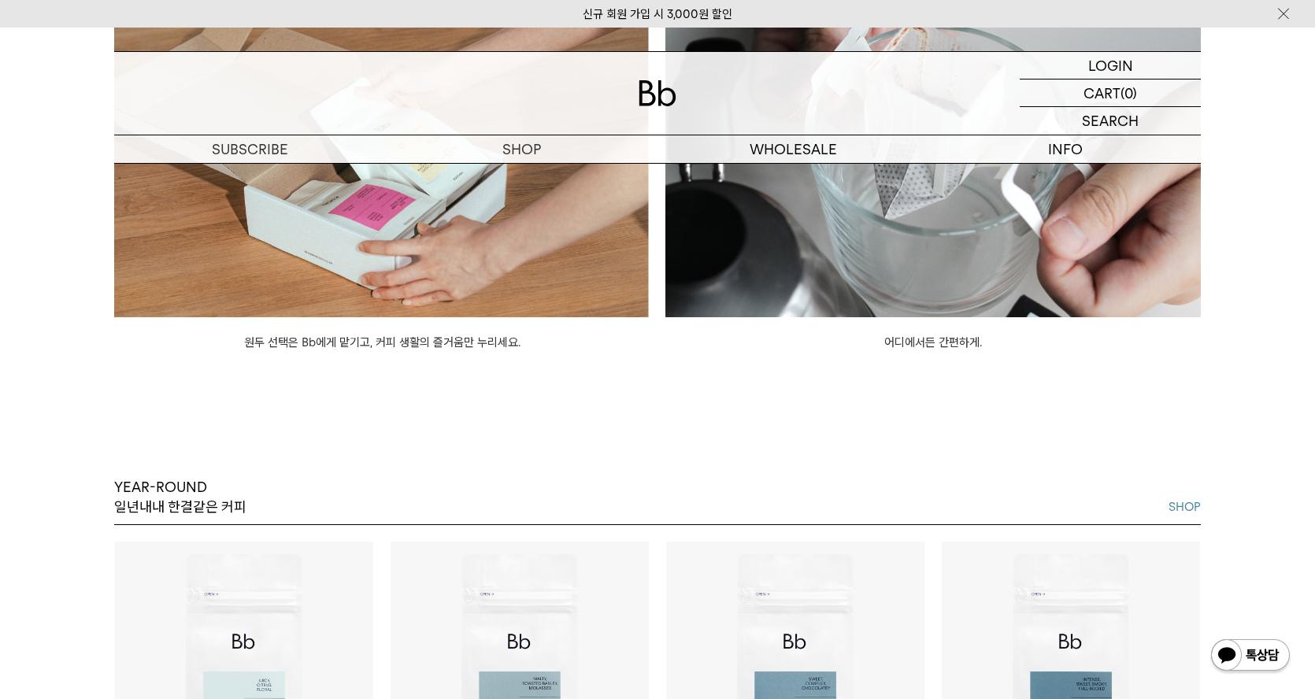
click at [685, 427] on div "YEAR-ROUND 일년내내 한결같은 커피 SHOP 벨벳화이트 VELVET WHITE 싱그러운 시트러스 과일, 은은한 꽃 향 18,000 원 …" at bounding box center [657, 640] width 1315 height 577
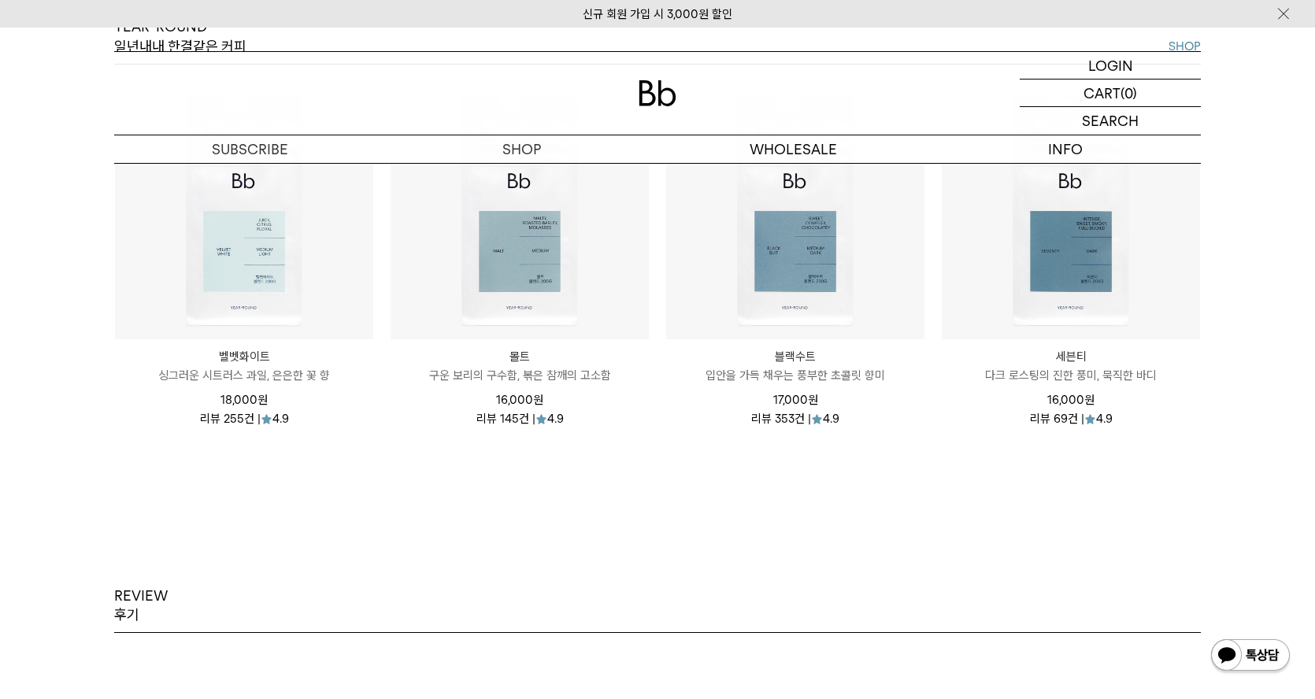
scroll to position [0, 0]
